Goal: Answer question/provide support

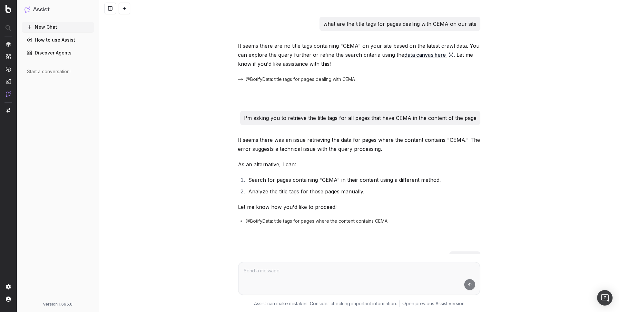
click at [213, 69] on div "what are the title tags for pages dealing with CEMA on our site It seems there …" at bounding box center [359, 156] width 520 height 312
click at [415, 57] on link "data canvas here" at bounding box center [428, 54] width 49 height 9
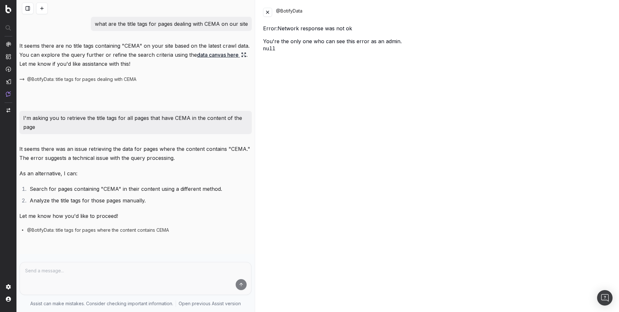
click at [267, 15] on button at bounding box center [267, 12] width 9 height 9
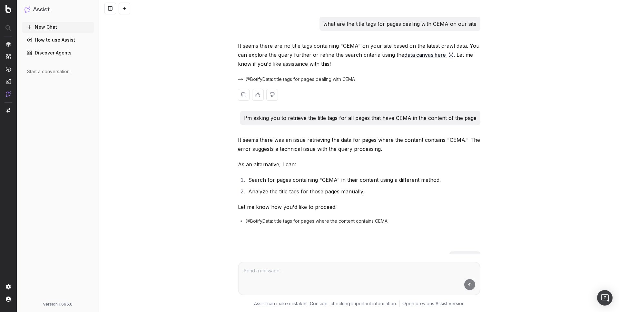
click at [359, 81] on span at bounding box center [360, 79] width 5 height 5
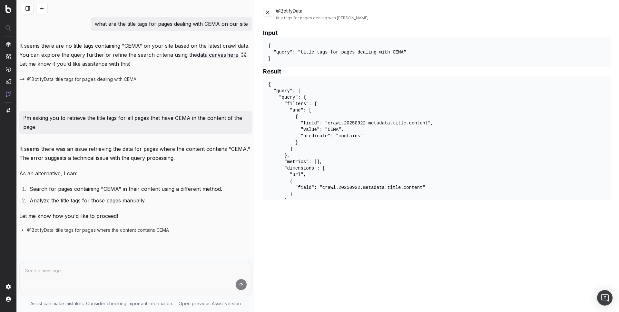
click at [266, 12] on button at bounding box center [267, 12] width 9 height 9
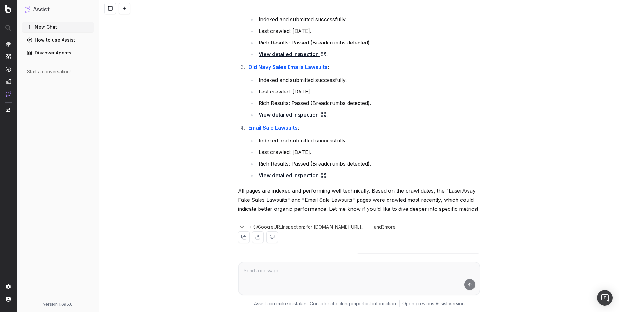
scroll to position [747, 0]
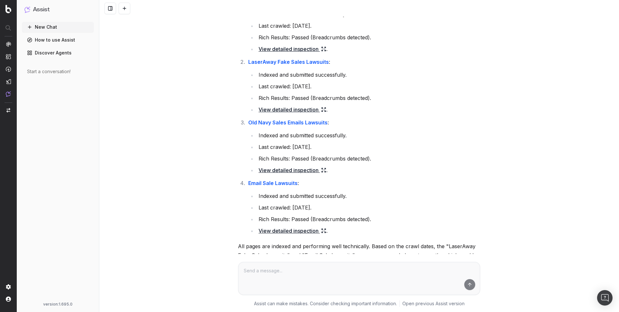
click at [305, 114] on link "View detailed inspection" at bounding box center [293, 109] width 68 height 9
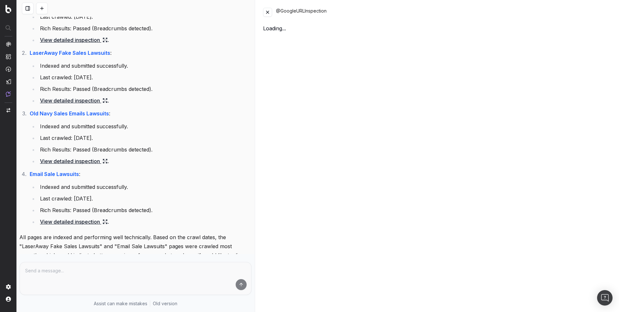
scroll to position [765, 0]
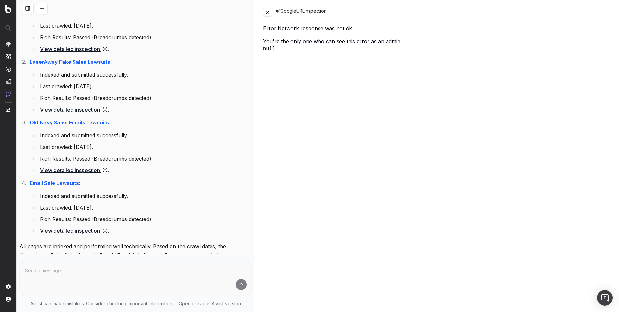
click at [271, 14] on button at bounding box center [267, 12] width 9 height 9
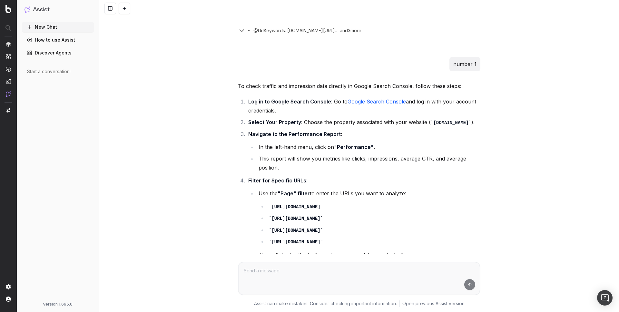
scroll to position [1357, 0]
